Goal: Navigation & Orientation: Understand site structure

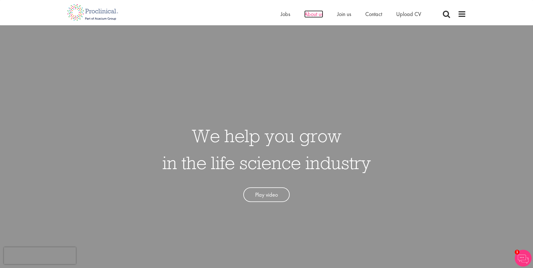
click at [313, 15] on span "About us" at bounding box center [314, 13] width 19 height 7
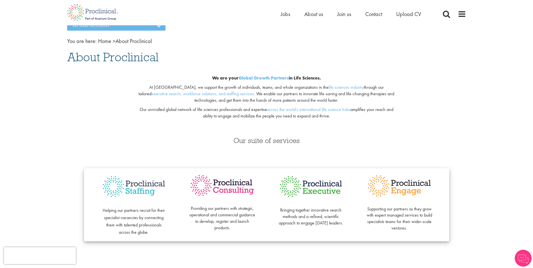
scroll to position [28, 0]
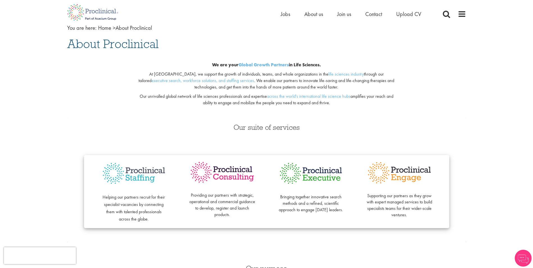
click at [226, 185] on div "Providing our partners with strategic, operational and commercial guidance to d…" at bounding box center [222, 192] width 89 height 62
click at [227, 179] on img at bounding box center [223, 172] width 66 height 23
click at [350, 11] on span "Join us" at bounding box center [344, 11] width 14 height 7
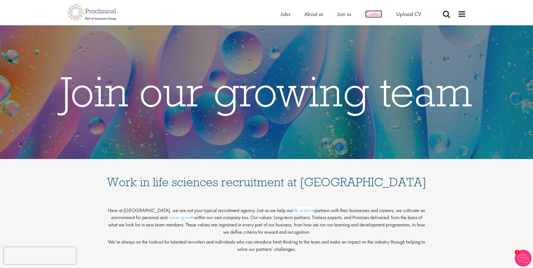
click at [374, 13] on span "Contact" at bounding box center [374, 13] width 17 height 7
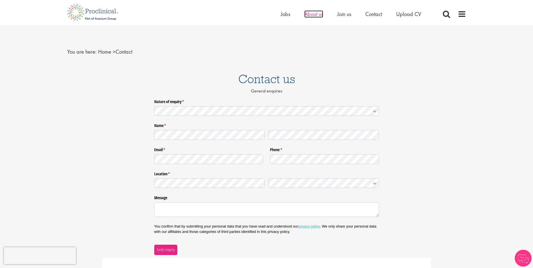
click at [317, 15] on span "About us" at bounding box center [314, 13] width 19 height 7
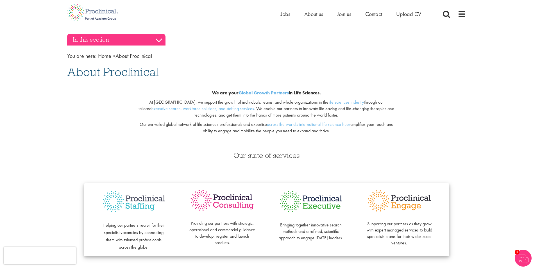
click at [157, 37] on h3 "In this section" at bounding box center [116, 40] width 98 height 12
click at [158, 38] on h3 "In this section" at bounding box center [116, 40] width 98 height 12
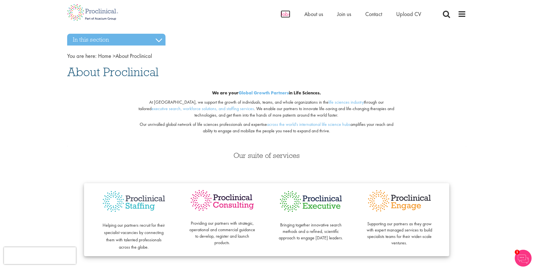
click at [287, 12] on span "Jobs" at bounding box center [286, 13] width 10 height 7
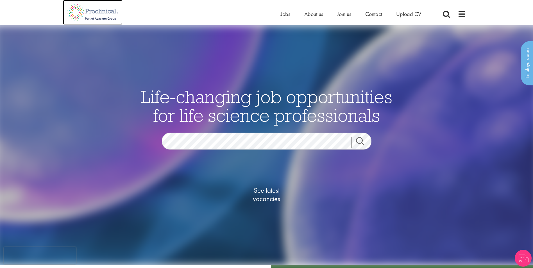
click at [99, 13] on img at bounding box center [93, 12] width 60 height 25
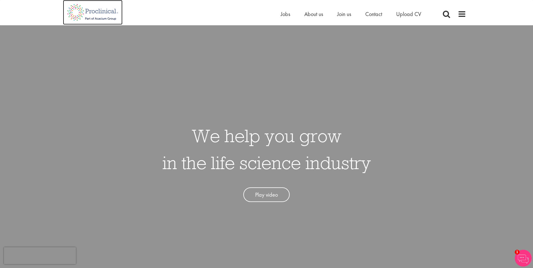
click at [99, 18] on img at bounding box center [93, 12] width 60 height 25
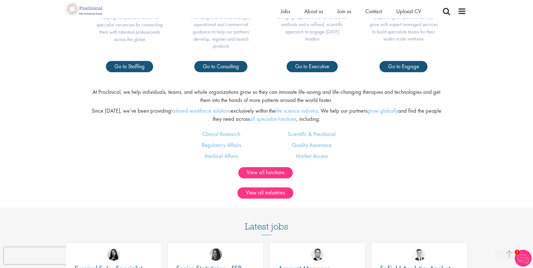
scroll to position [253, 0]
